Goal: Check status

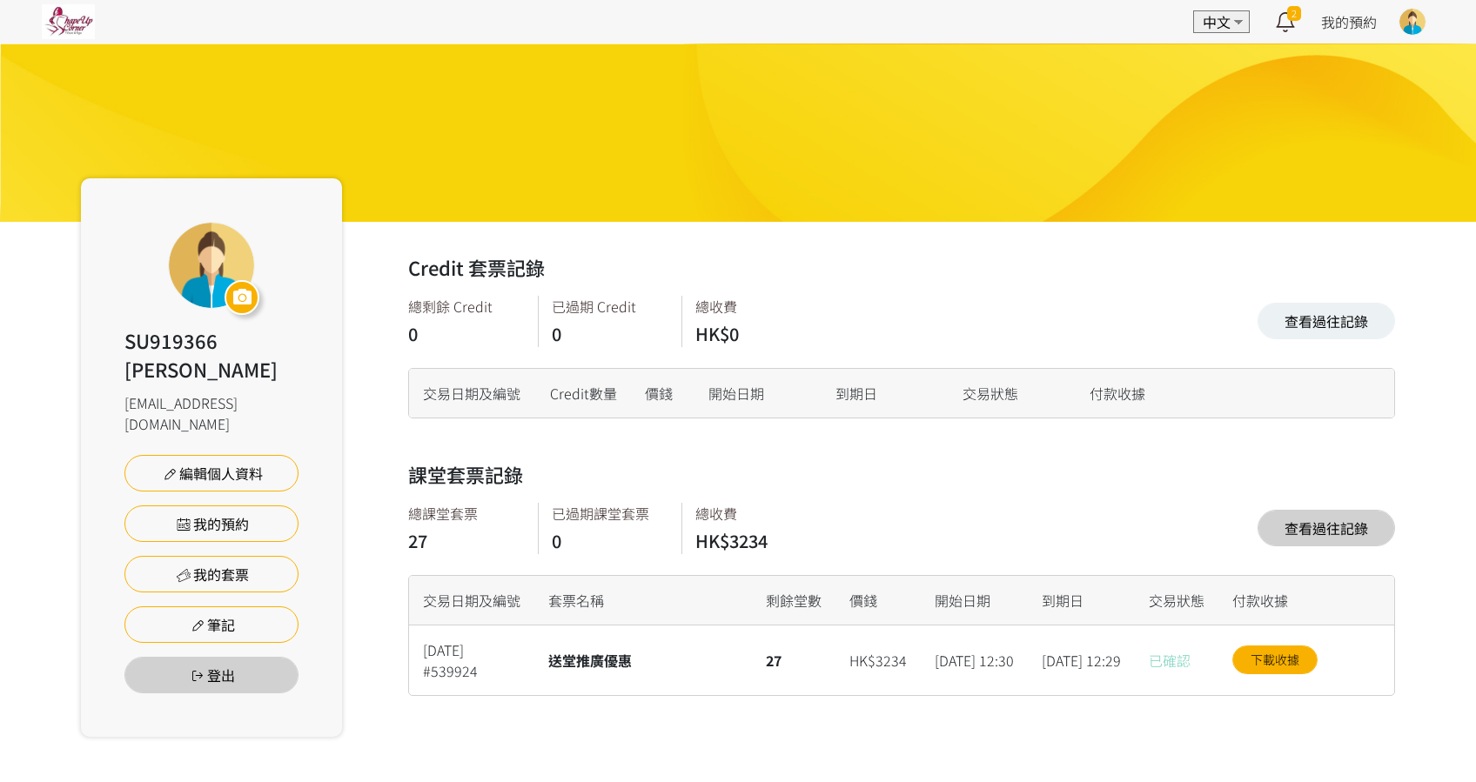
click at [1328, 543] on link "查看過往記錄" at bounding box center [1327, 528] width 138 height 37
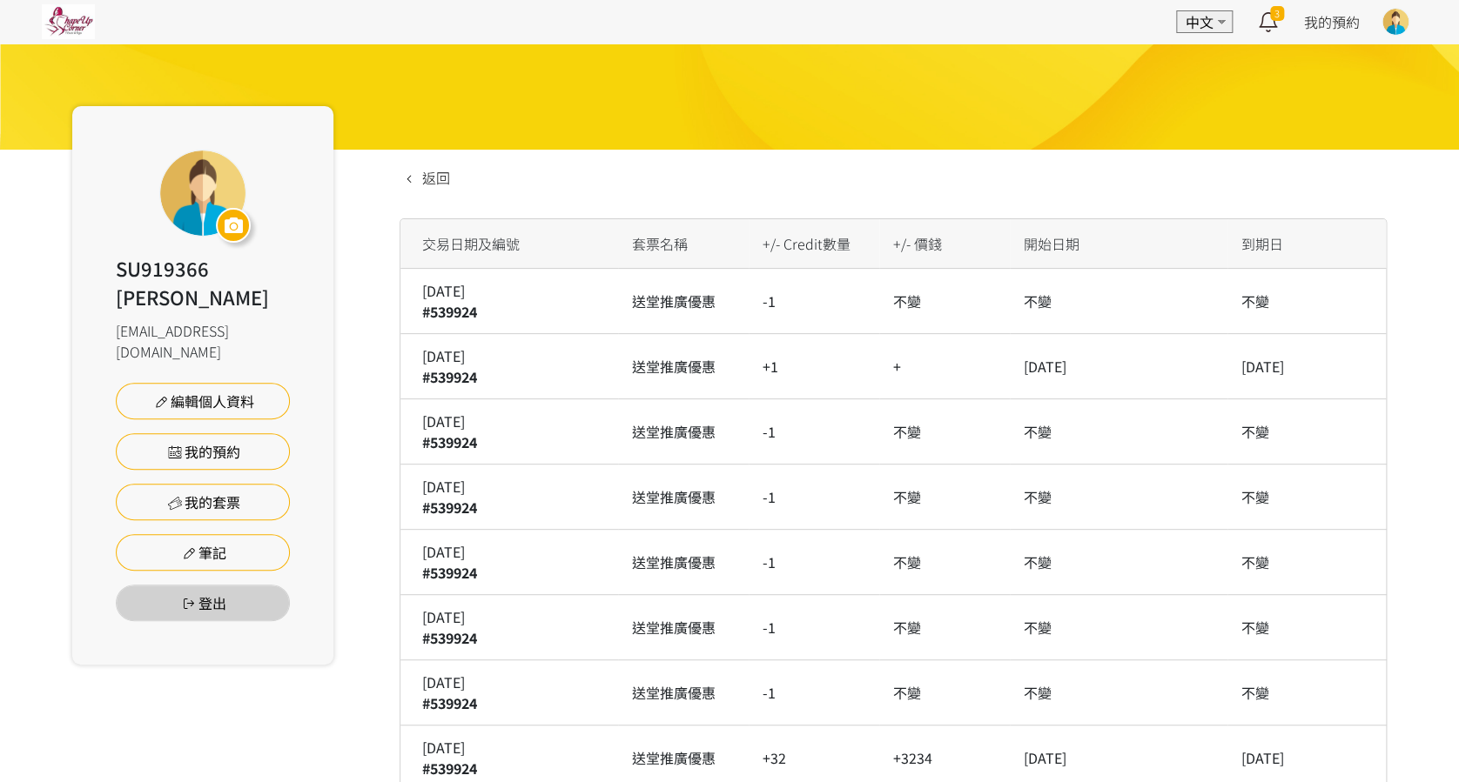
scroll to position [95, 0]
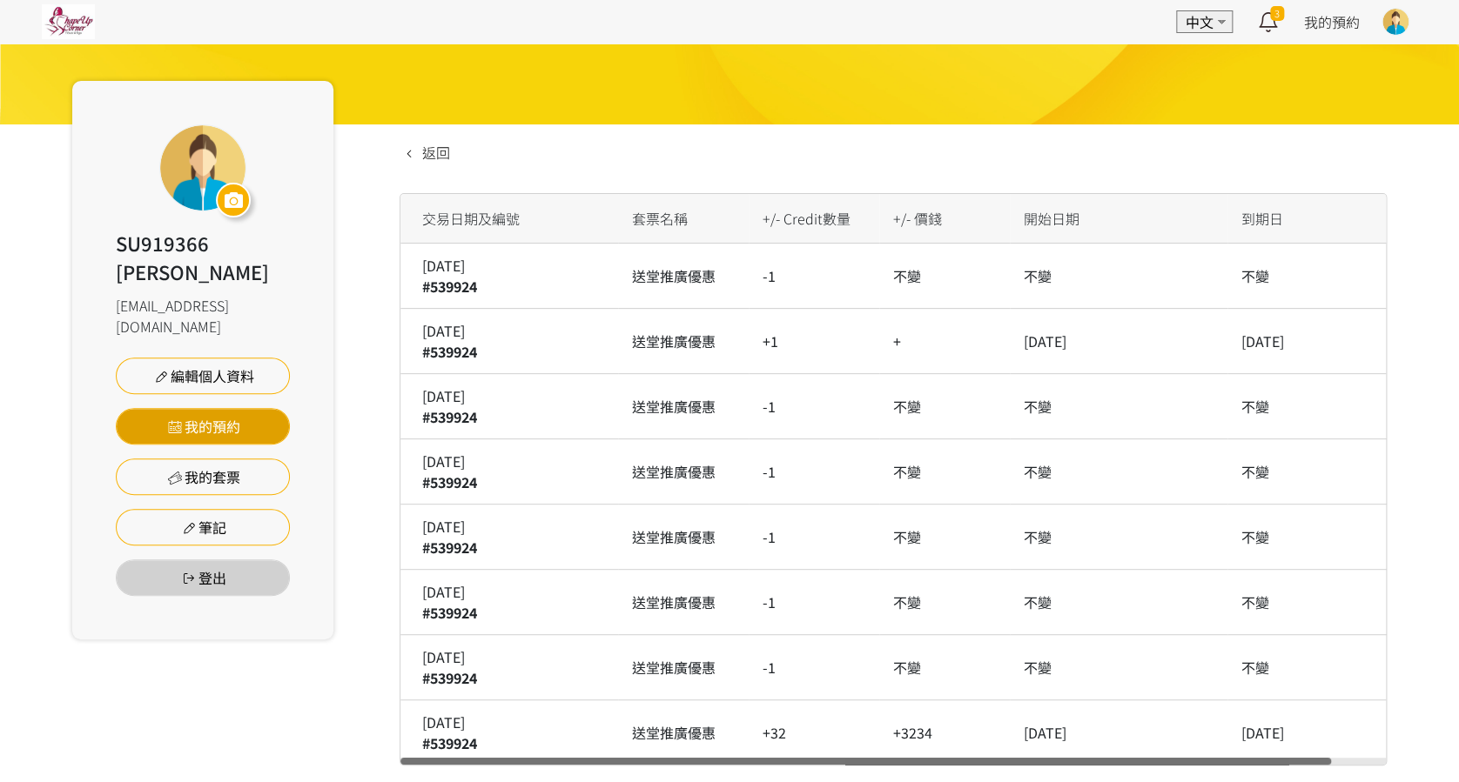
click at [216, 408] on link "我的預約" at bounding box center [203, 426] width 174 height 37
